Goal: Find specific page/section: Find specific page/section

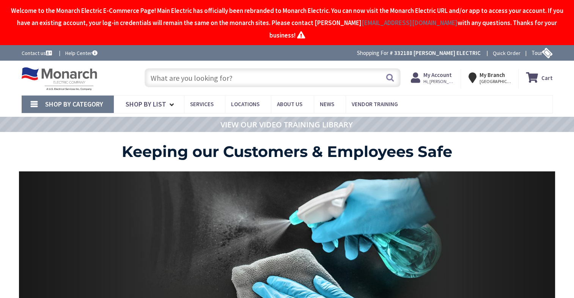
click at [152, 68] on input "text" at bounding box center [273, 77] width 256 height 19
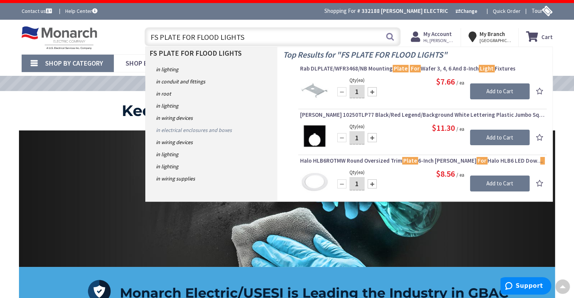
scroll to position [38, 0]
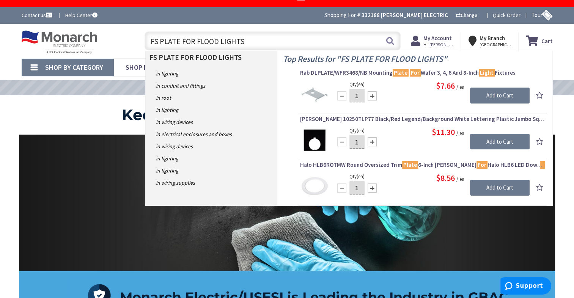
click at [248, 51] on p "FS PLATE FOR FLOOD LIGHTS" at bounding box center [212, 57] width 132 height 12
click at [238, 51] on p "FS PLATE FOR FLOOD LIGHTS" at bounding box center [212, 57] width 132 height 12
click at [248, 31] on input "FS PLATE FOR FLOOD LIGHTS" at bounding box center [273, 40] width 256 height 19
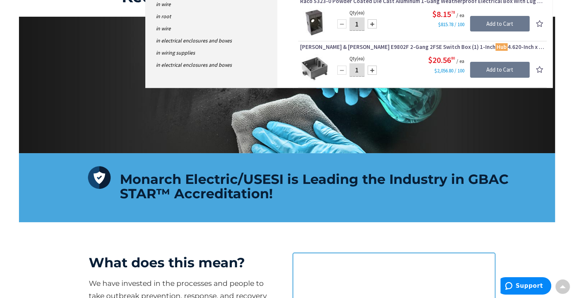
scroll to position [76, 0]
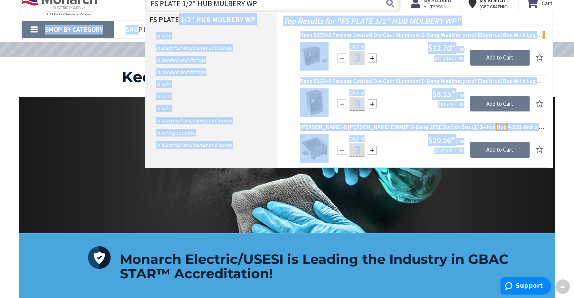
drag, startPoint x: 176, startPoint y: 5, endPoint x: 136, endPoint y: 16, distance: 41.7
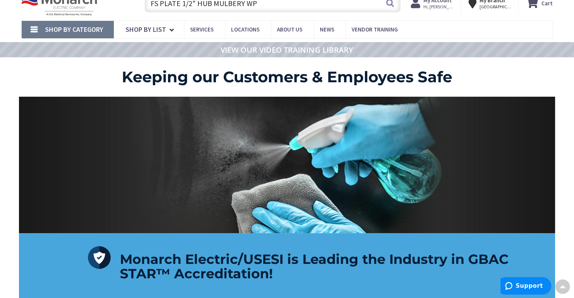
drag, startPoint x: 136, startPoint y: 16, endPoint x: 226, endPoint y: 52, distance: 97.2
click at [226, 61] on div at bounding box center [286, 65] width 547 height 8
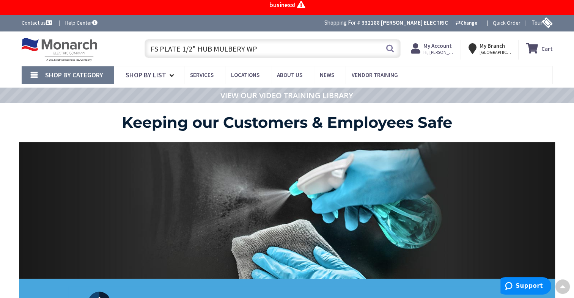
scroll to position [0, 0]
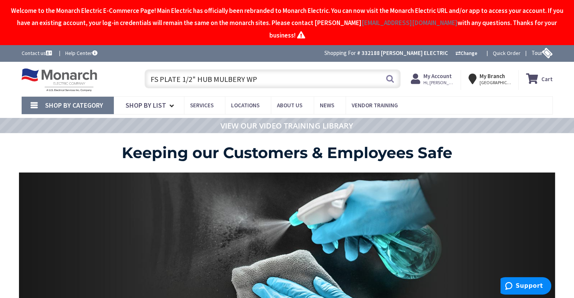
click at [181, 69] on input "FS PLATE 1/2" HUB MULBERY WP" at bounding box center [273, 78] width 256 height 19
click at [159, 69] on input "FS PLATE 1/2" HUB MULBERY WP" at bounding box center [273, 78] width 256 height 19
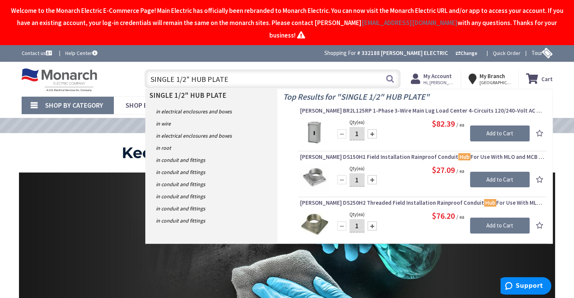
click at [152, 69] on input "SINGLE 1/2" HUB PLATE" at bounding box center [273, 78] width 256 height 19
type input "MULBERY SINGLE 1/2" HUB PLATE"
